Goal: Find specific page/section: Find specific page/section

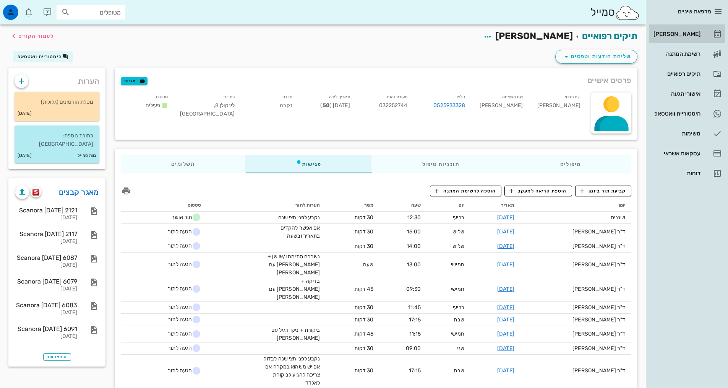
click at [695, 31] on div "[PERSON_NAME]" at bounding box center [676, 34] width 49 height 6
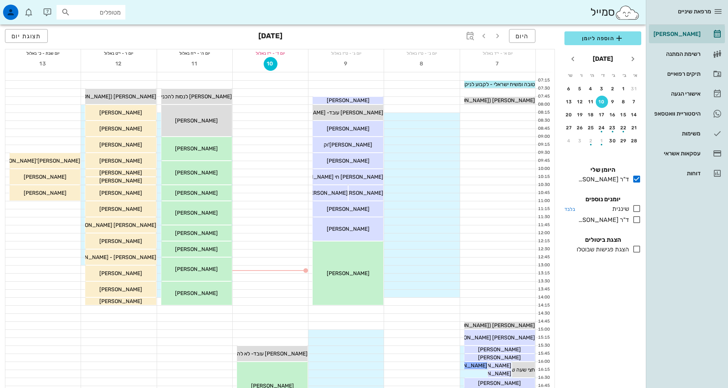
click at [634, 208] on icon at bounding box center [636, 208] width 9 height 9
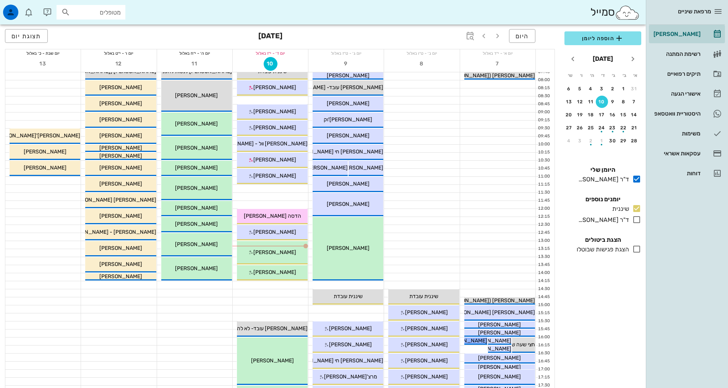
scroll to position [38, 0]
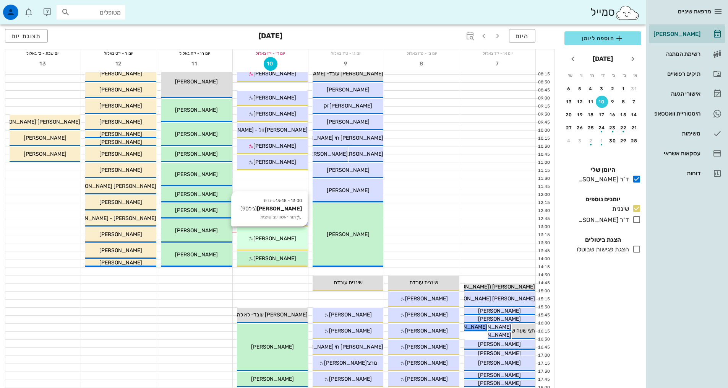
click at [296, 237] on div "[PERSON_NAME]" at bounding box center [272, 238] width 71 height 8
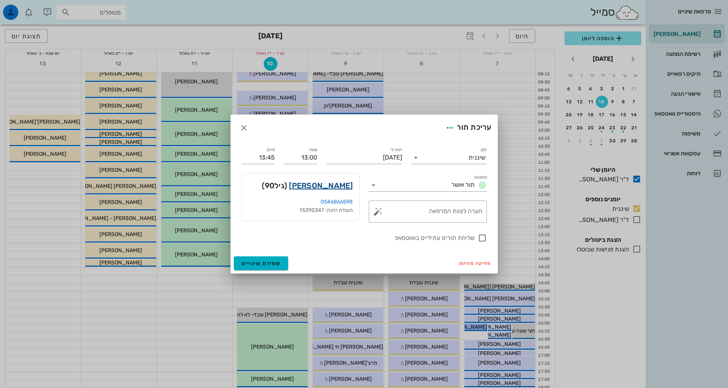
click at [321, 189] on link "[PERSON_NAME]" at bounding box center [321, 185] width 64 height 12
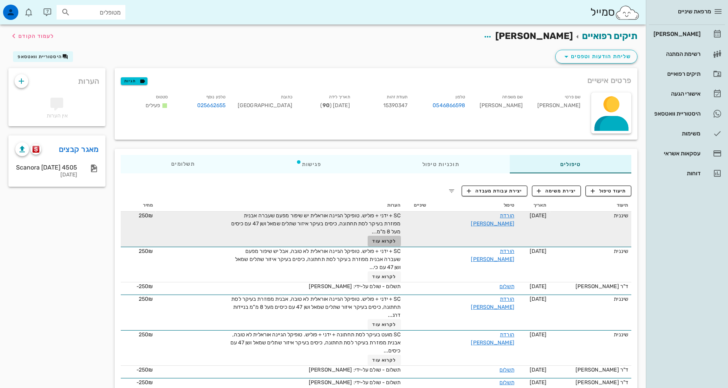
click at [401, 236] on button "לקרוא עוד" at bounding box center [384, 241] width 33 height 11
